Goal: Task Accomplishment & Management: Use online tool/utility

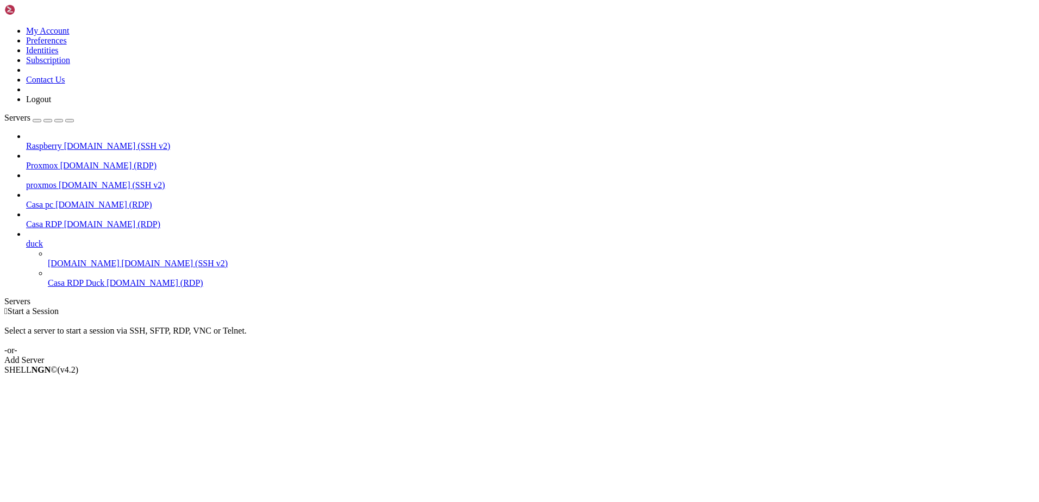
click at [64, 220] on span "[DOMAIN_NAME] (RDP)" at bounding box center [112, 224] width 96 height 9
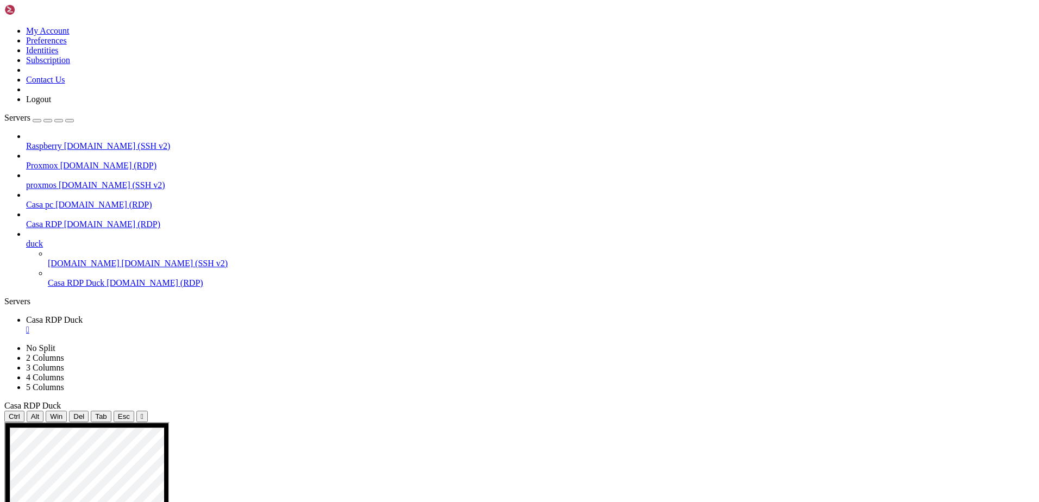
click at [61, 220] on span "Casa RDP" at bounding box center [44, 224] width 36 height 9
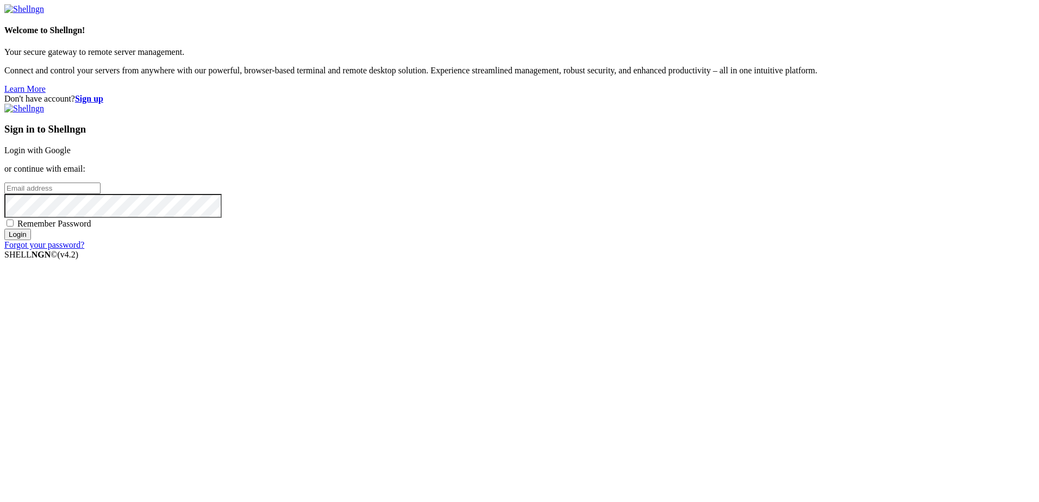
click at [71, 155] on link "Login with Google" at bounding box center [37, 150] width 66 height 9
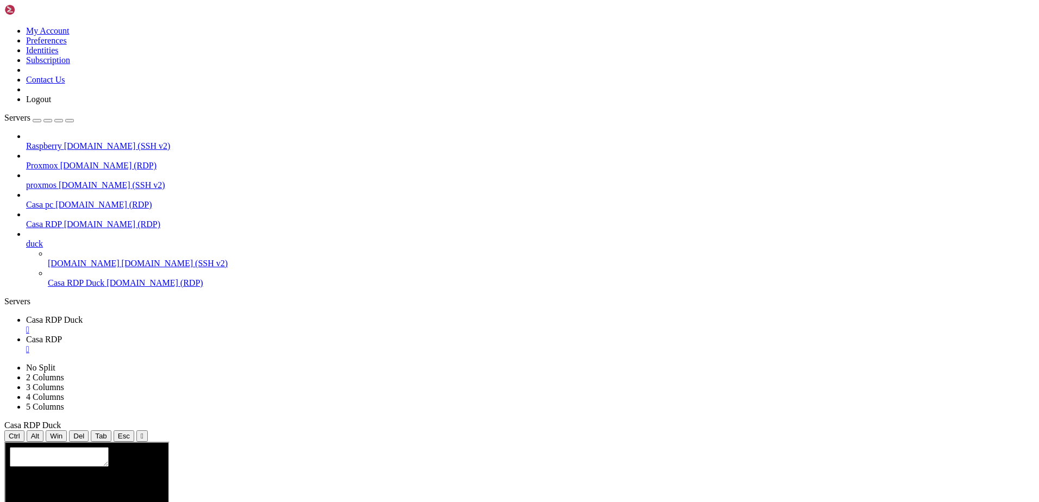
click at [217, 325] on div "" at bounding box center [530, 330] width 1009 height 10
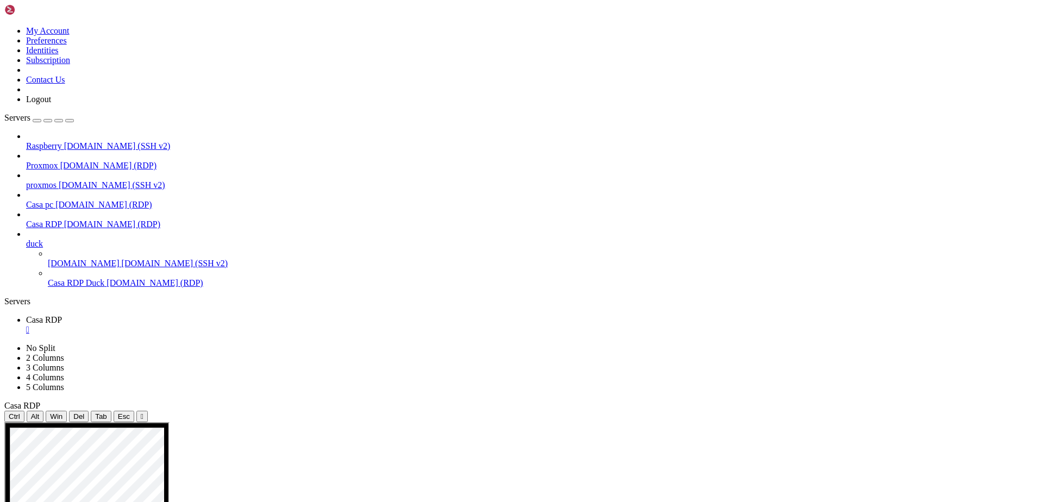
click at [62, 315] on span "Casa RDP" at bounding box center [44, 319] width 36 height 9
